Goal: Register for event/course

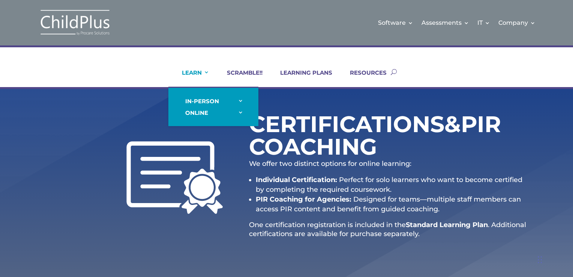
click at [193, 71] on link "LEARN" at bounding box center [190, 78] width 37 height 18
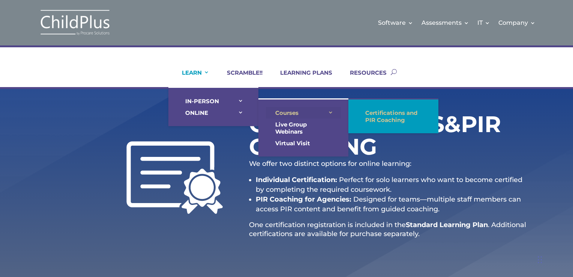
click at [277, 113] on link "Courses" at bounding box center [303, 113] width 75 height 12
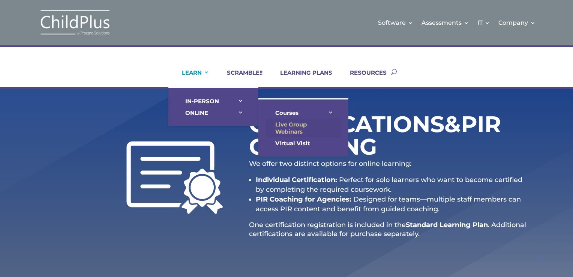
click at [286, 125] on link "Live Group Webinars" at bounding box center [303, 127] width 75 height 19
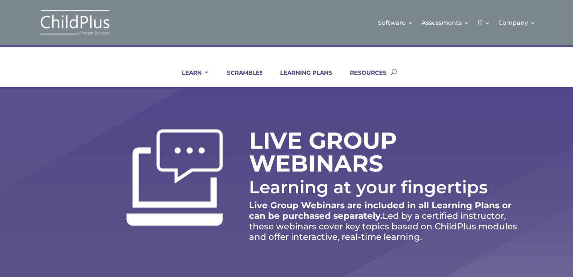
click at [546, 94] on div "LIVE GROUP WEBINARS Learning at your fingertips Live Group Webinars are include…" at bounding box center [286, 187] width 573 height 196
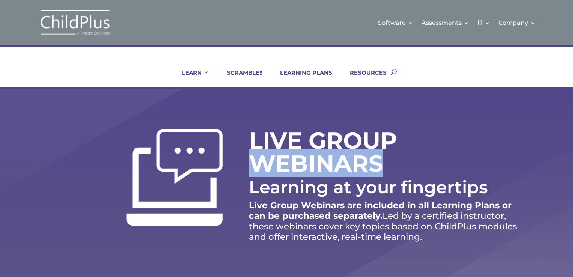
drag, startPoint x: 570, startPoint y: 114, endPoint x: 564, endPoint y: 172, distance: 58.0
click at [564, 172] on div "LIVE GROUP WEBINARS Learning at your fingertips Live Group Webinars are include…" at bounding box center [286, 187] width 573 height 196
